Goal: Transaction & Acquisition: Purchase product/service

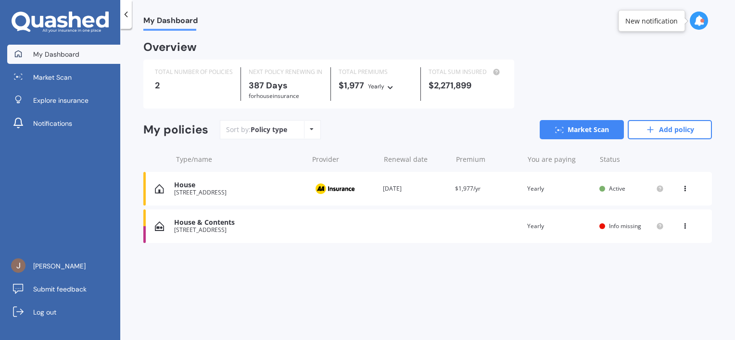
click at [686, 190] on icon at bounding box center [684, 187] width 7 height 6
click at [662, 225] on div "Delete" at bounding box center [663, 226] width 95 height 19
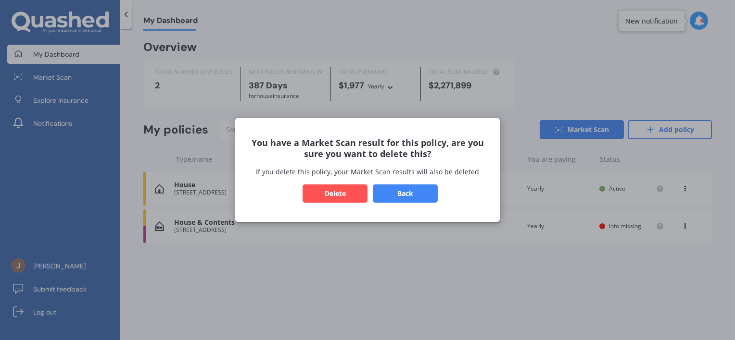
click at [337, 198] on button "Delete" at bounding box center [334, 194] width 65 height 18
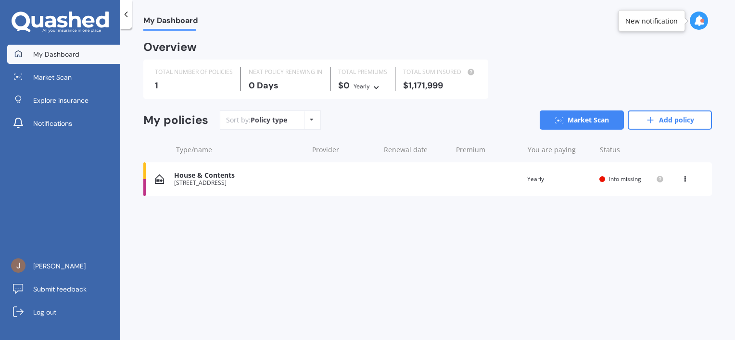
click at [684, 180] on icon at bounding box center [684, 178] width 7 height 6
click at [658, 212] on div "Delete" at bounding box center [663, 216] width 95 height 19
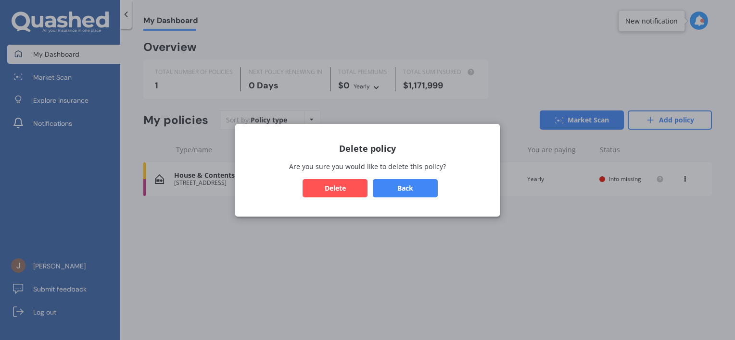
click at [336, 190] on button "Delete" at bounding box center [334, 188] width 65 height 18
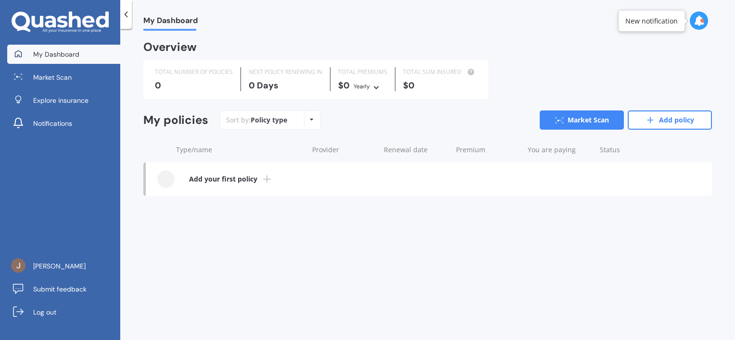
click at [265, 177] on icon at bounding box center [267, 180] width 12 height 12
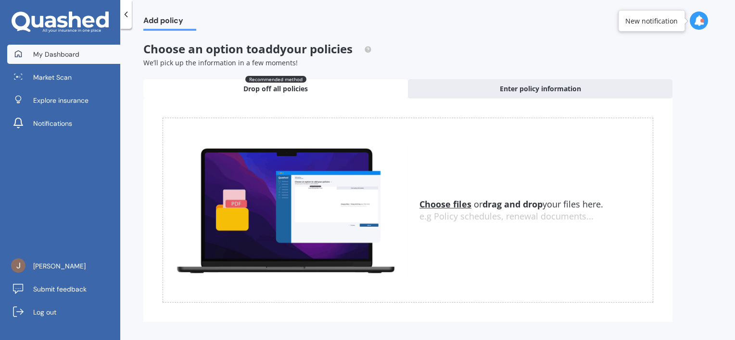
click at [74, 53] on span "My Dashboard" at bounding box center [56, 55] width 46 height 10
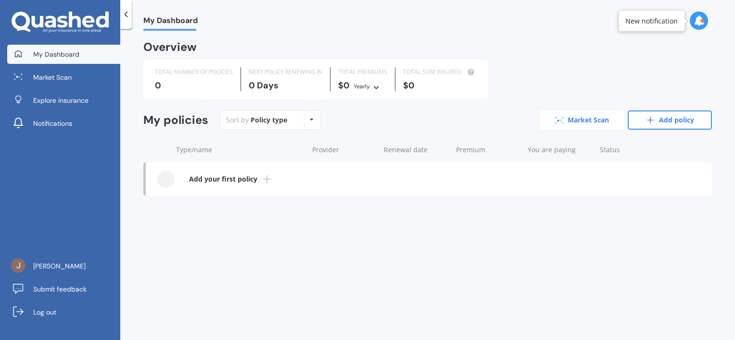
click at [589, 126] on link "Market Scan" at bounding box center [582, 120] width 84 height 19
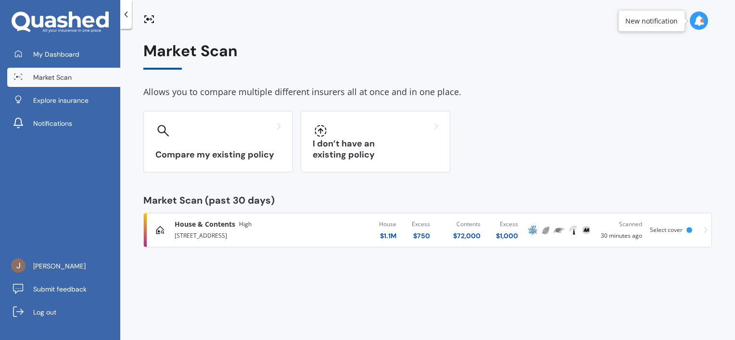
click at [64, 25] on icon at bounding box center [62, 22] width 11 height 12
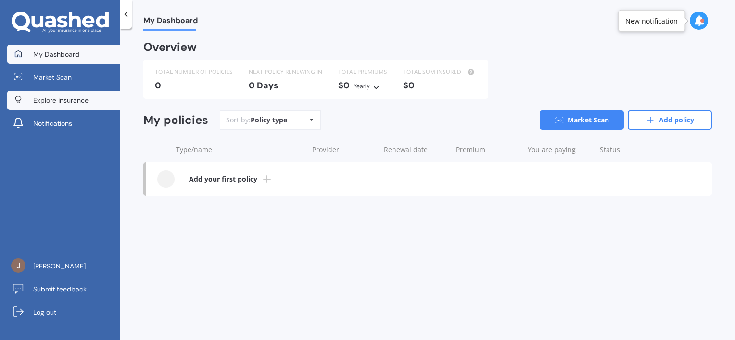
click at [71, 104] on span "Explore insurance" at bounding box center [60, 101] width 55 height 10
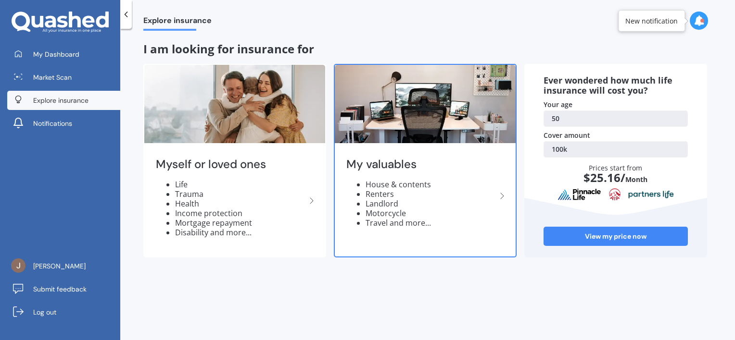
click at [443, 144] on div "My valuables House & contents Renters Landlord Motorcycle Travel and more..." at bounding box center [425, 161] width 183 height 194
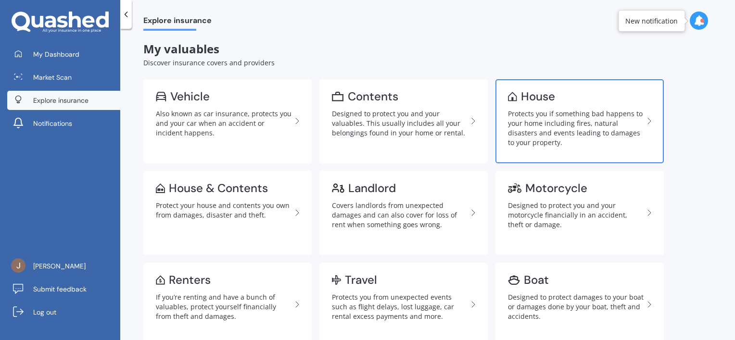
click at [537, 129] on div "Protects you if something bad happens to your home including fires, natural dis…" at bounding box center [576, 128] width 136 height 38
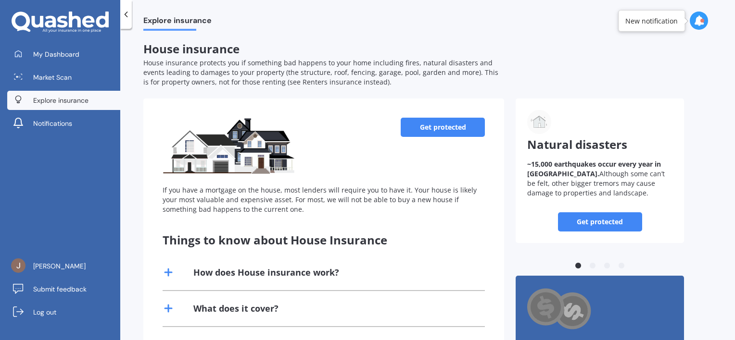
click at [448, 133] on link "Get protected" at bounding box center [443, 127] width 84 height 19
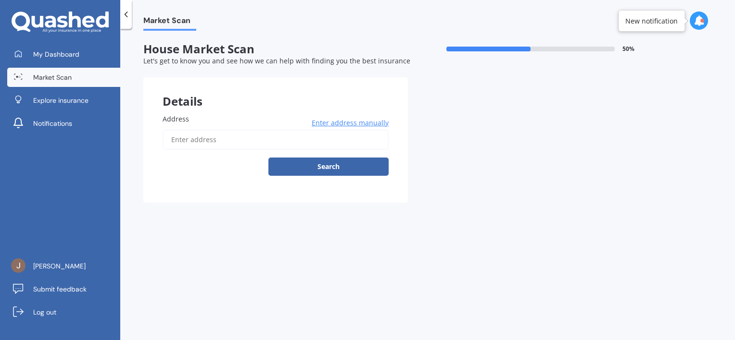
click at [359, 142] on input "Address" at bounding box center [276, 140] width 226 height 20
type input "[STREET_ADDRESS]"
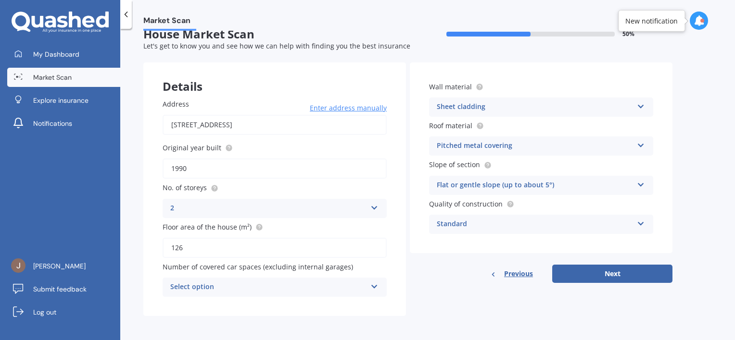
scroll to position [15, 0]
click at [244, 288] on div "Select option" at bounding box center [268, 287] width 196 height 12
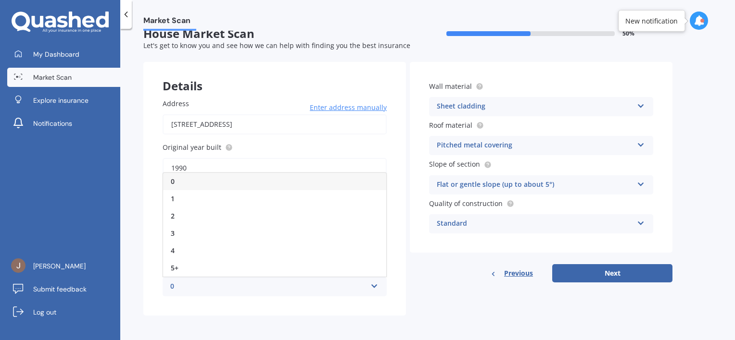
click at [265, 214] on div "2" at bounding box center [274, 216] width 223 height 17
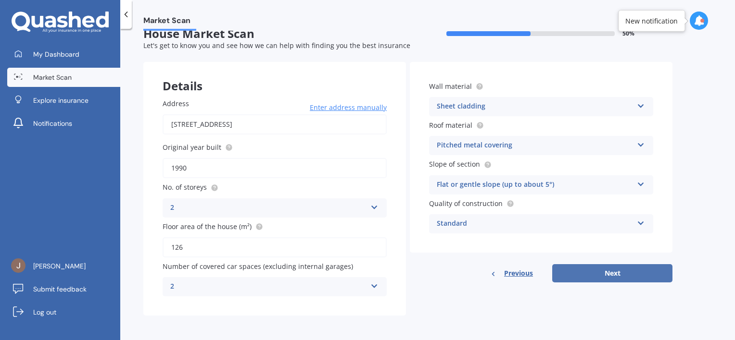
click at [577, 270] on button "Next" at bounding box center [612, 273] width 120 height 18
select select "21"
select select "07"
select select "1975"
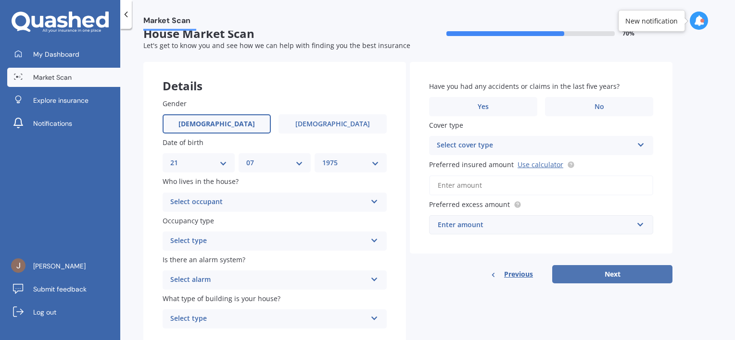
scroll to position [0, 0]
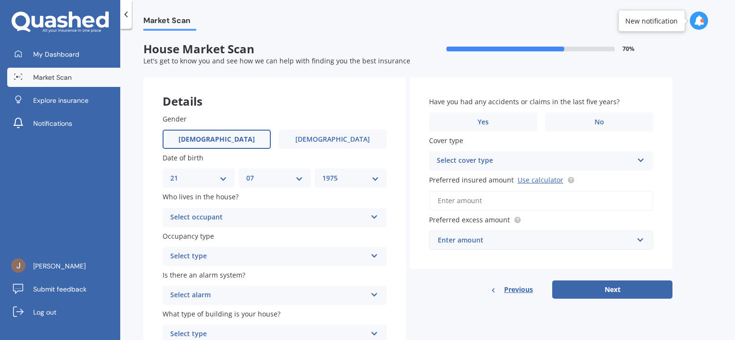
click at [369, 216] on div "Select occupant Owner Owner + Boarder" at bounding box center [275, 217] width 224 height 19
click at [369, 215] on div "Owner Owner Owner + Boarder" at bounding box center [275, 217] width 224 height 19
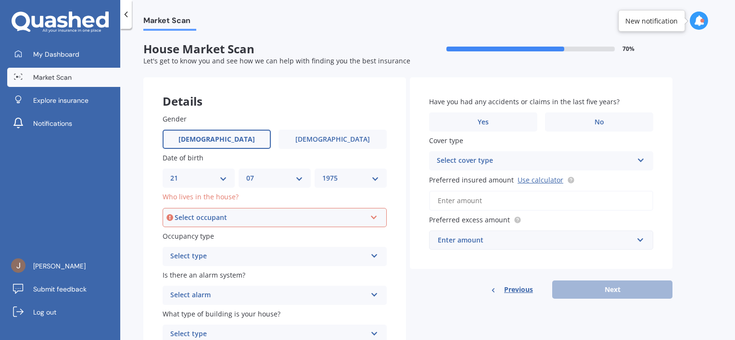
click at [345, 253] on div "Select type" at bounding box center [268, 257] width 196 height 12
click at [345, 253] on div "Permanent" at bounding box center [268, 257] width 196 height 12
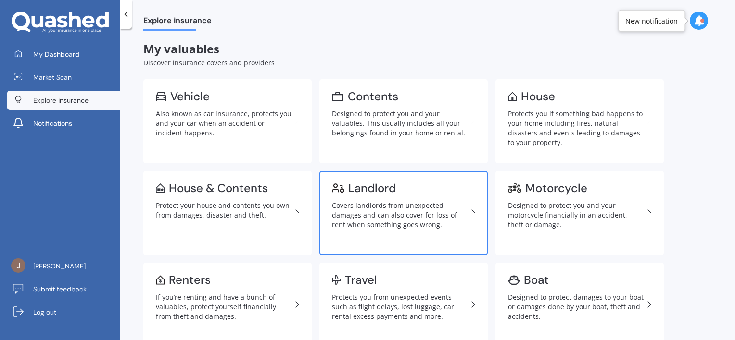
click at [364, 208] on div "Covers landlords from unexpected damages and can also cover for loss of rent wh…" at bounding box center [400, 215] width 136 height 29
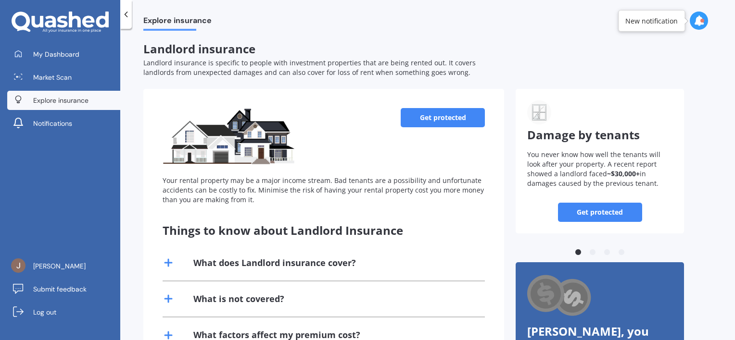
click at [453, 110] on link "Get protected" at bounding box center [443, 117] width 84 height 19
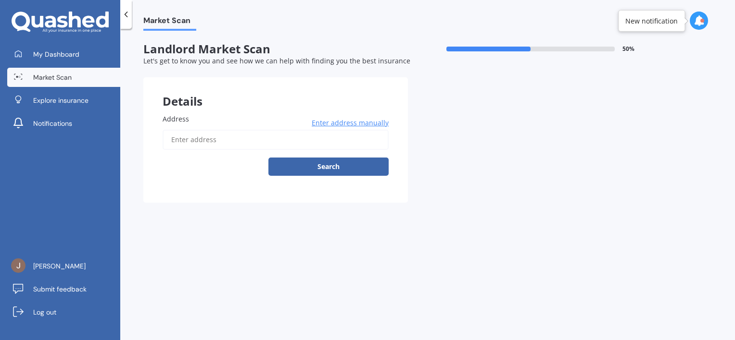
click at [371, 142] on input "Address" at bounding box center [276, 140] width 226 height 20
type input "[STREET_ADDRESS]"
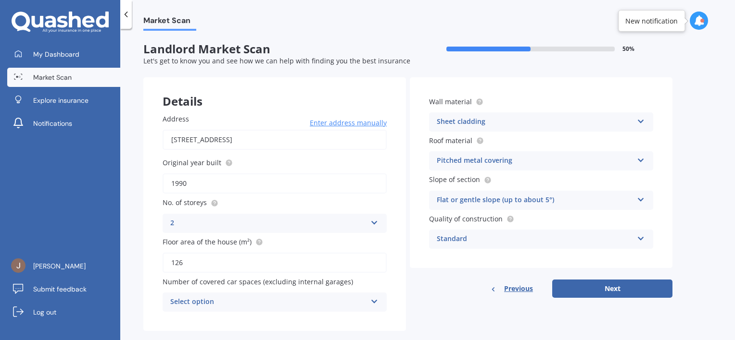
scroll to position [15, 0]
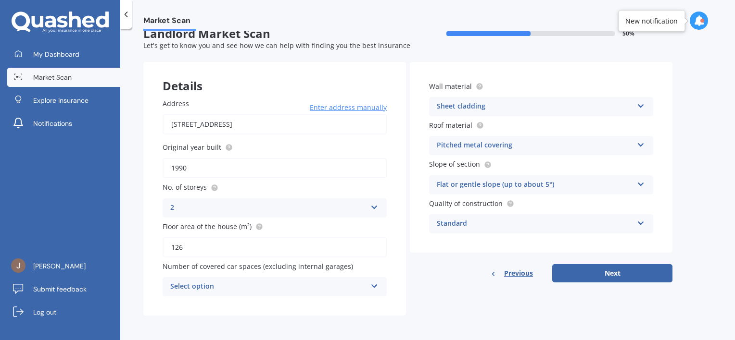
click at [236, 290] on div "Select option" at bounding box center [268, 287] width 196 height 12
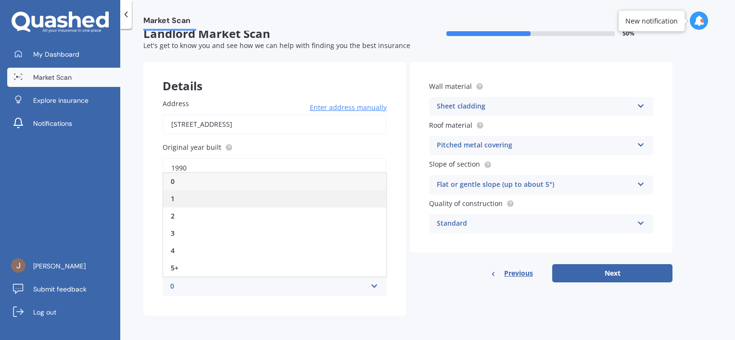
click at [233, 203] on div "1" at bounding box center [274, 198] width 223 height 17
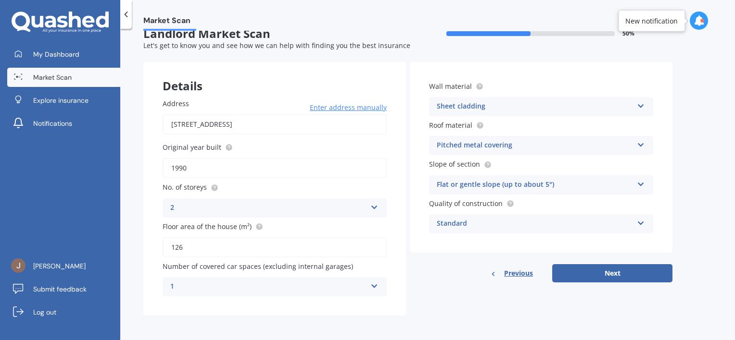
click at [226, 284] on div "1" at bounding box center [268, 287] width 196 height 12
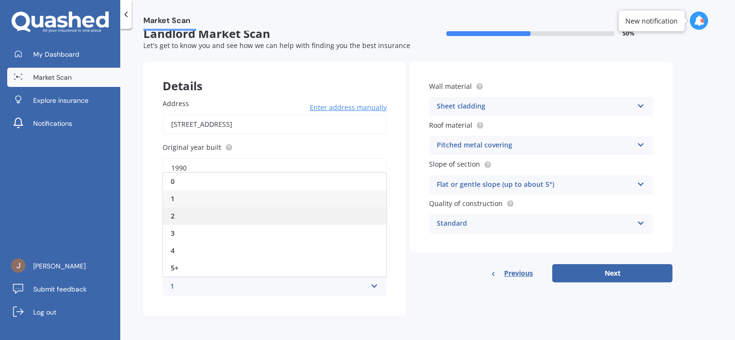
click at [228, 217] on div "2" at bounding box center [274, 216] width 223 height 17
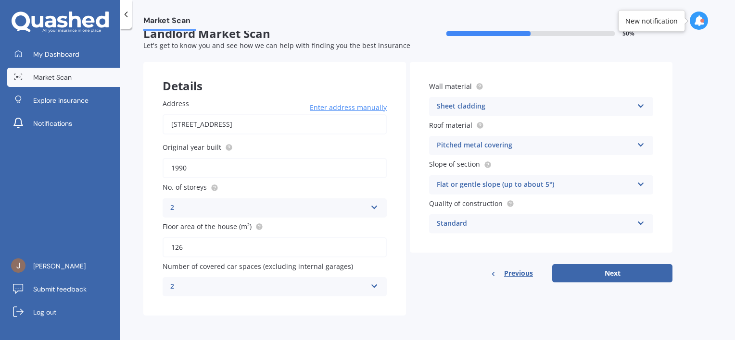
click at [150, 285] on div "Address [STREET_ADDRESS] Enter address manually Search Original year built 1990…" at bounding box center [274, 197] width 263 height 237
click at [578, 273] on button "Next" at bounding box center [612, 273] width 120 height 18
select select "21"
select select "07"
select select "1975"
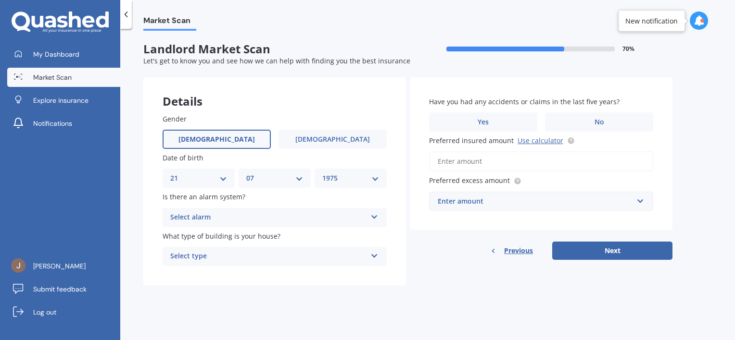
scroll to position [0, 0]
click at [350, 216] on div "Select alarm" at bounding box center [268, 218] width 196 height 12
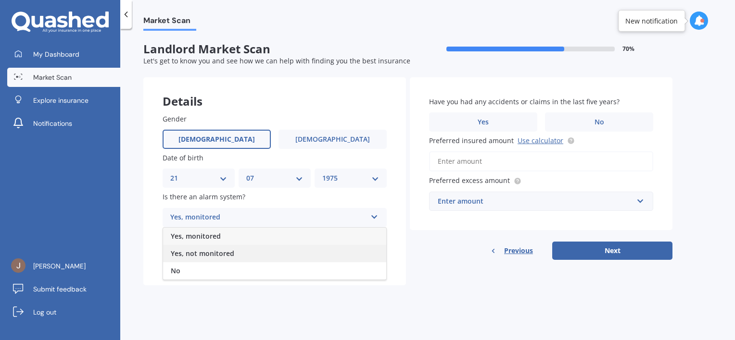
click at [327, 246] on div "Yes, not monitored" at bounding box center [274, 253] width 223 height 17
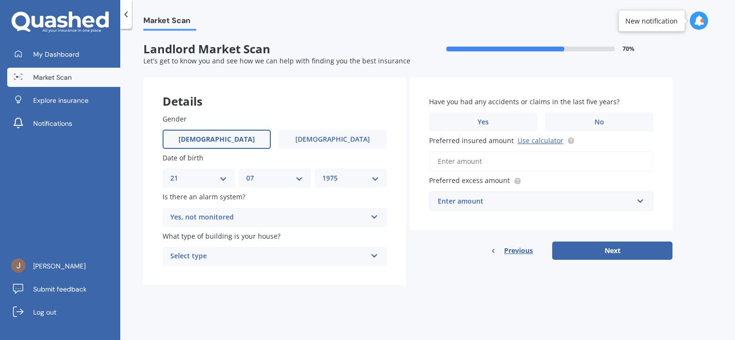
click at [316, 255] on div "Select type" at bounding box center [268, 257] width 196 height 12
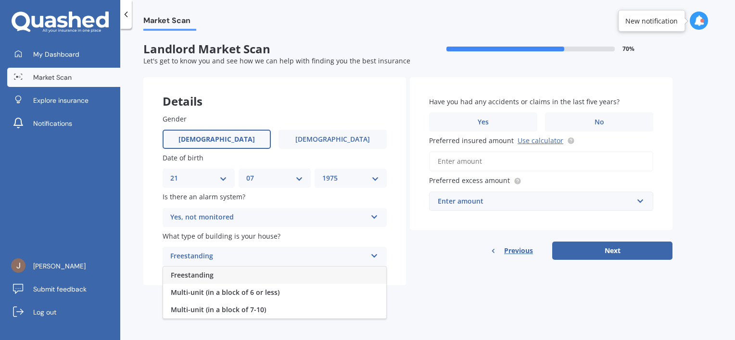
click at [301, 277] on div "Freestanding" at bounding box center [274, 275] width 223 height 17
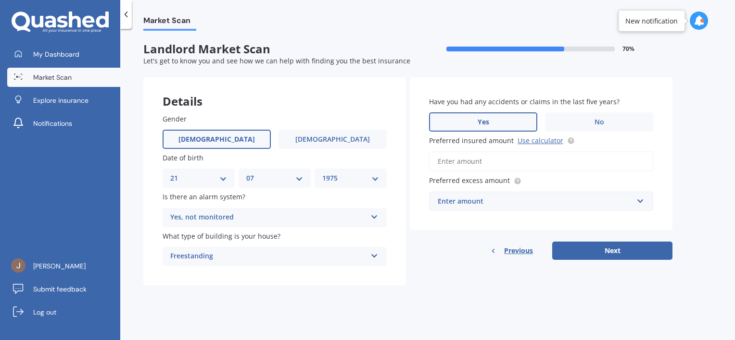
click at [465, 125] on label "Yes" at bounding box center [483, 122] width 108 height 19
click at [0, 0] on input "Yes" at bounding box center [0, 0] width 0 height 0
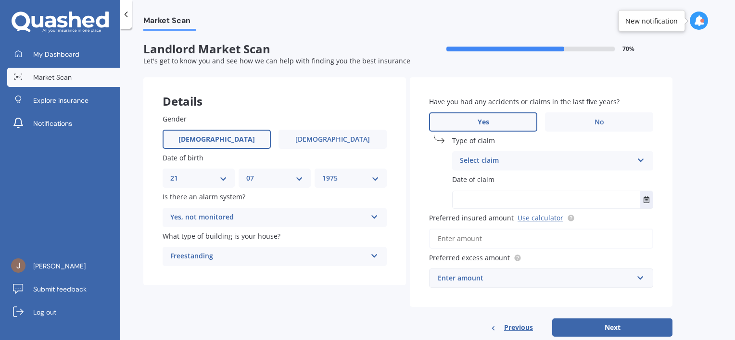
click at [477, 158] on div "Select claim" at bounding box center [546, 161] width 173 height 12
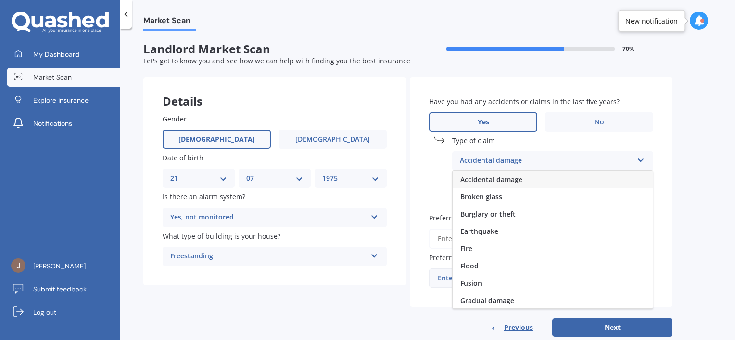
click at [469, 181] on span "Accidental damage" at bounding box center [491, 179] width 62 height 9
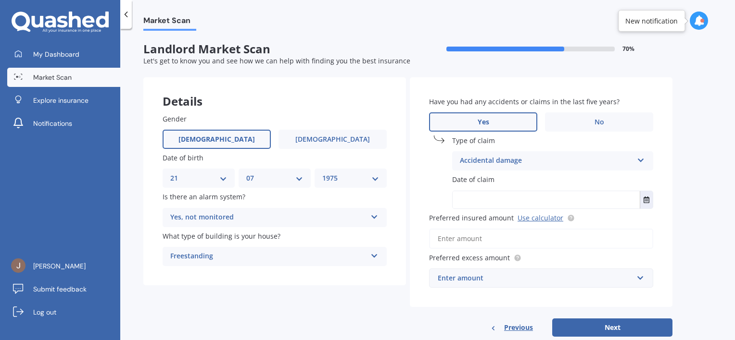
click at [547, 196] on input "text" at bounding box center [545, 199] width 187 height 17
click at [643, 200] on icon "Select date" at bounding box center [646, 200] width 6 height 7
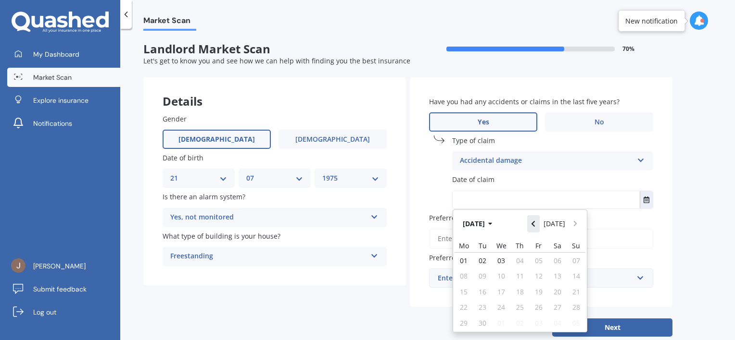
click at [535, 224] on icon "Navigate back" at bounding box center [532, 224] width 3 height 6
click at [535, 318] on div "29" at bounding box center [538, 322] width 19 height 15
type input "[DATE]"
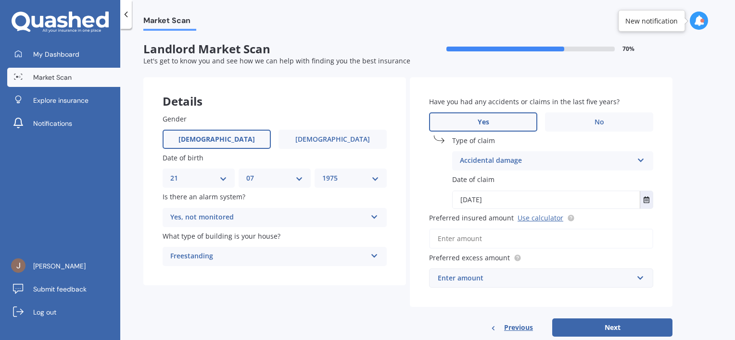
click at [536, 232] on input "Preferred insured amount Use calculator" at bounding box center [541, 239] width 224 height 20
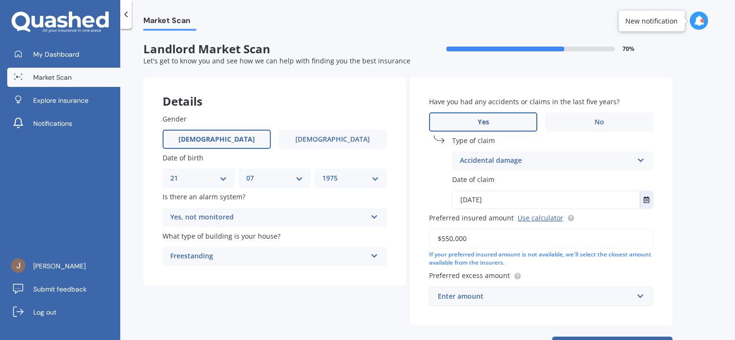
type input "$550,000"
click at [638, 264] on div "If your preferred insured amount is not available, we'll select the closest amo…" at bounding box center [541, 259] width 224 height 16
click at [619, 298] on div "Enter amount" at bounding box center [535, 296] width 195 height 11
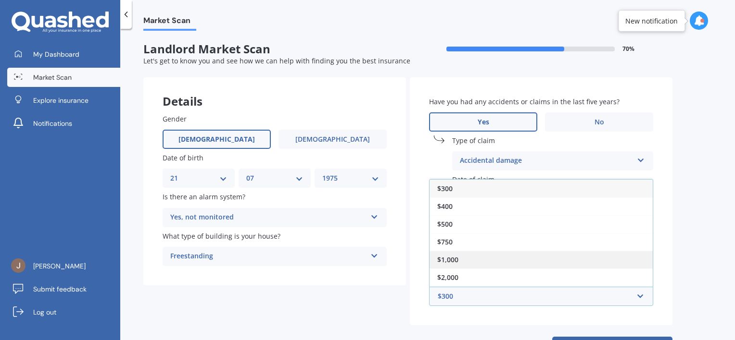
click at [608, 265] on div "$1,000" at bounding box center [540, 260] width 223 height 18
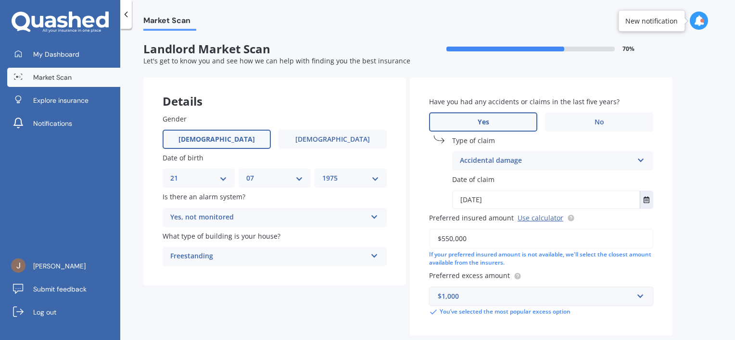
scroll to position [50, 0]
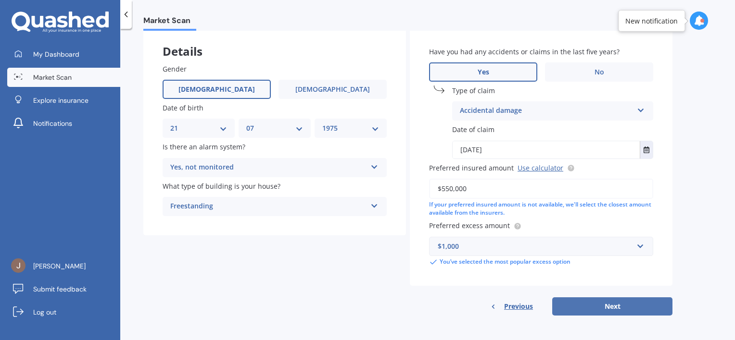
click at [607, 303] on button "Next" at bounding box center [612, 307] width 120 height 18
select select "21"
select select "07"
select select "1975"
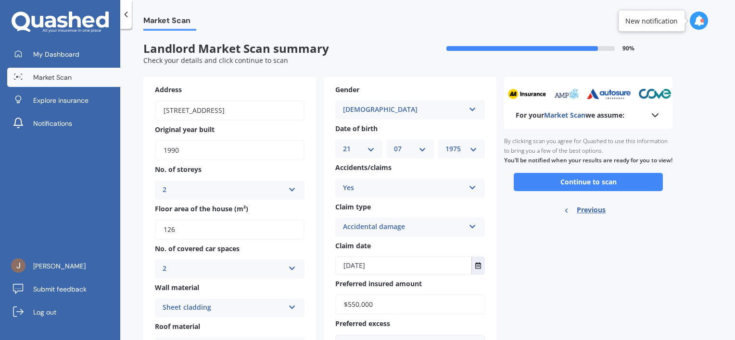
scroll to position [0, 0]
click at [606, 188] on button "Continue to scan" at bounding box center [588, 183] width 149 height 18
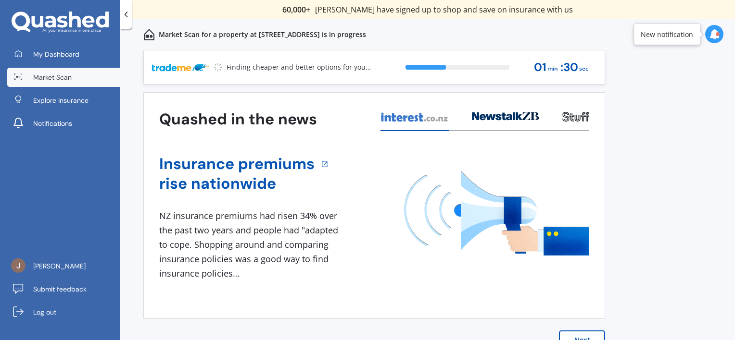
scroll to position [8, 0]
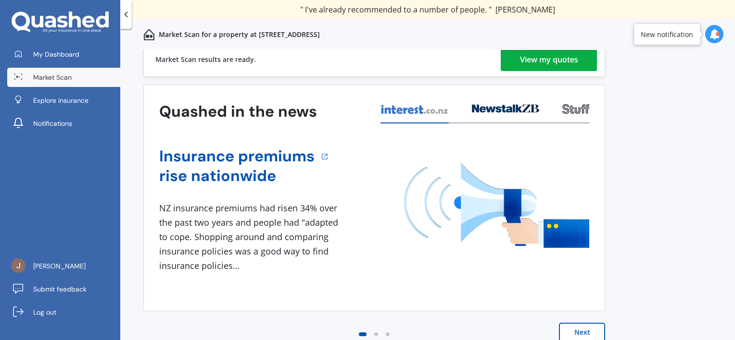
click at [529, 60] on div "View my quotes" at bounding box center [549, 59] width 58 height 23
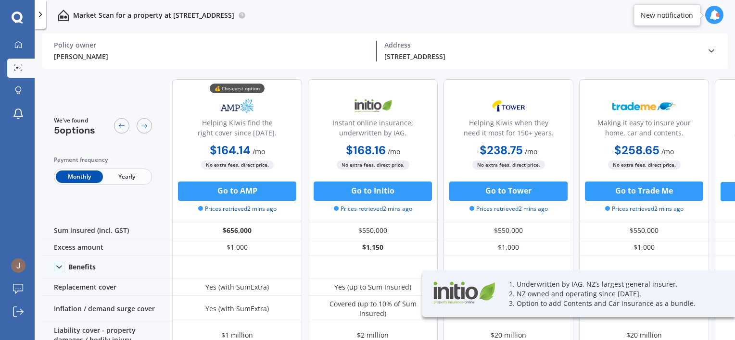
click at [126, 179] on span "Yearly" at bounding box center [126, 177] width 47 height 13
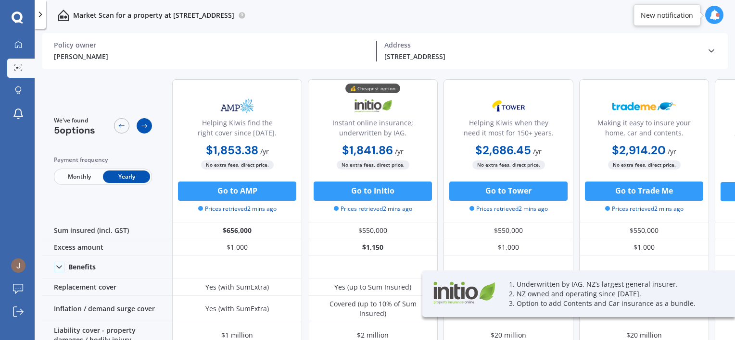
click at [144, 127] on icon at bounding box center [144, 126] width 8 height 8
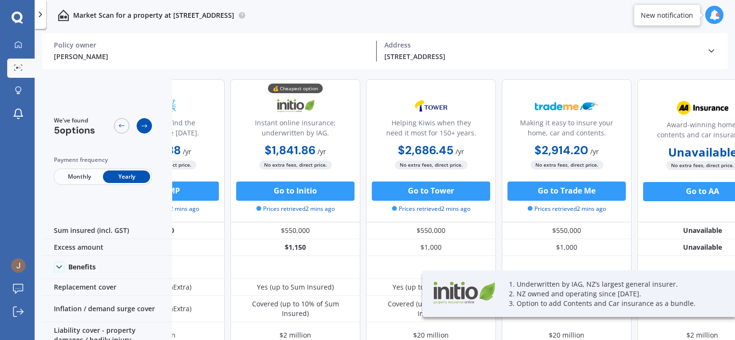
scroll to position [0, 114]
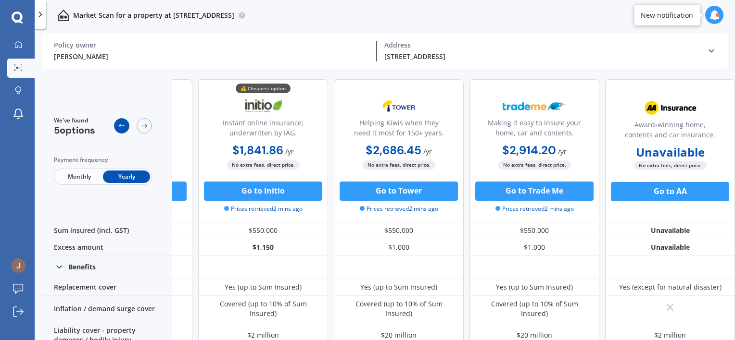
click at [120, 128] on icon at bounding box center [122, 126] width 8 height 8
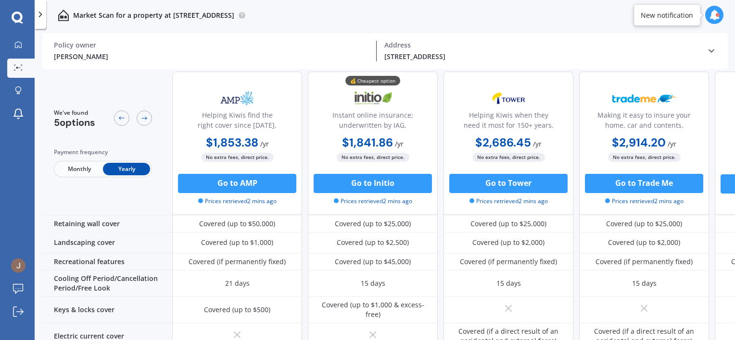
scroll to position [144, 0]
